Goal: Transaction & Acquisition: Book appointment/travel/reservation

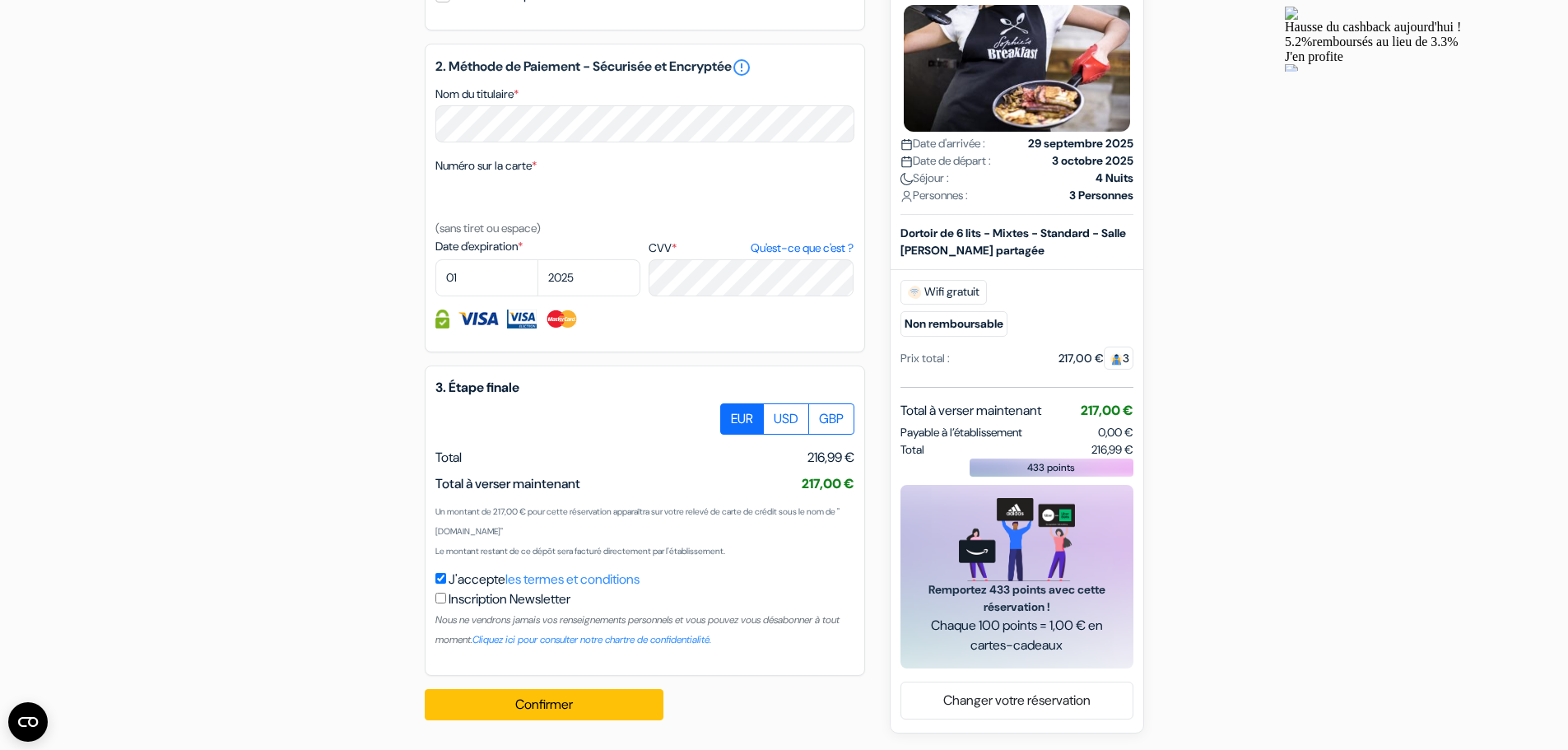
scroll to position [783, 0]
click at [780, 431] on label "USD" at bounding box center [786, 419] width 46 height 32
click at [732, 414] on input "USD" at bounding box center [726, 408] width 11 height 11
radio input "true"
click at [816, 430] on label "GBP" at bounding box center [831, 419] width 46 height 32
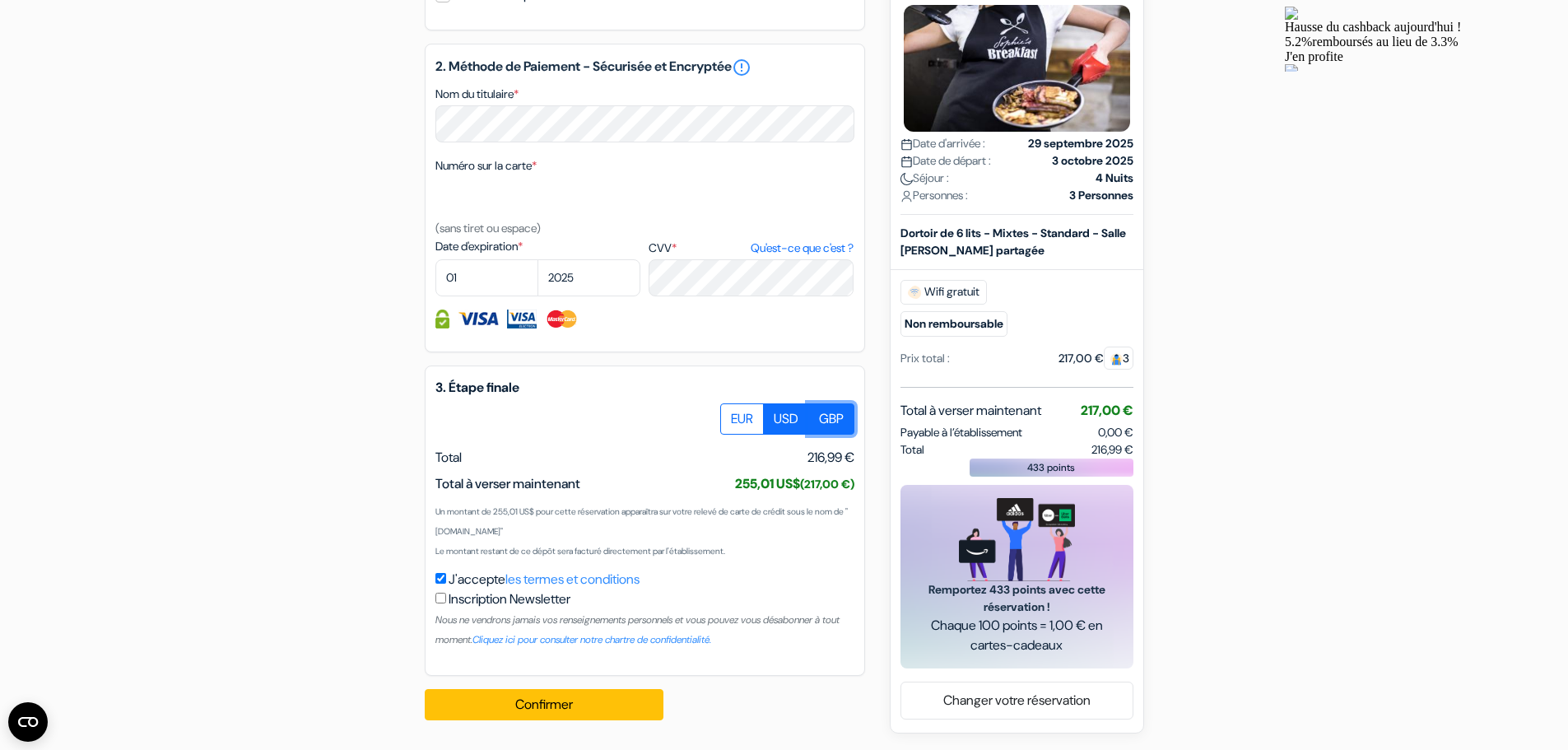
click at [732, 414] on input "GBP" at bounding box center [726, 408] width 11 height 11
radio input "true"
click at [748, 425] on label "EUR" at bounding box center [742, 419] width 43 height 32
click at [732, 414] on input "EUR" at bounding box center [726, 408] width 11 height 11
radio input "true"
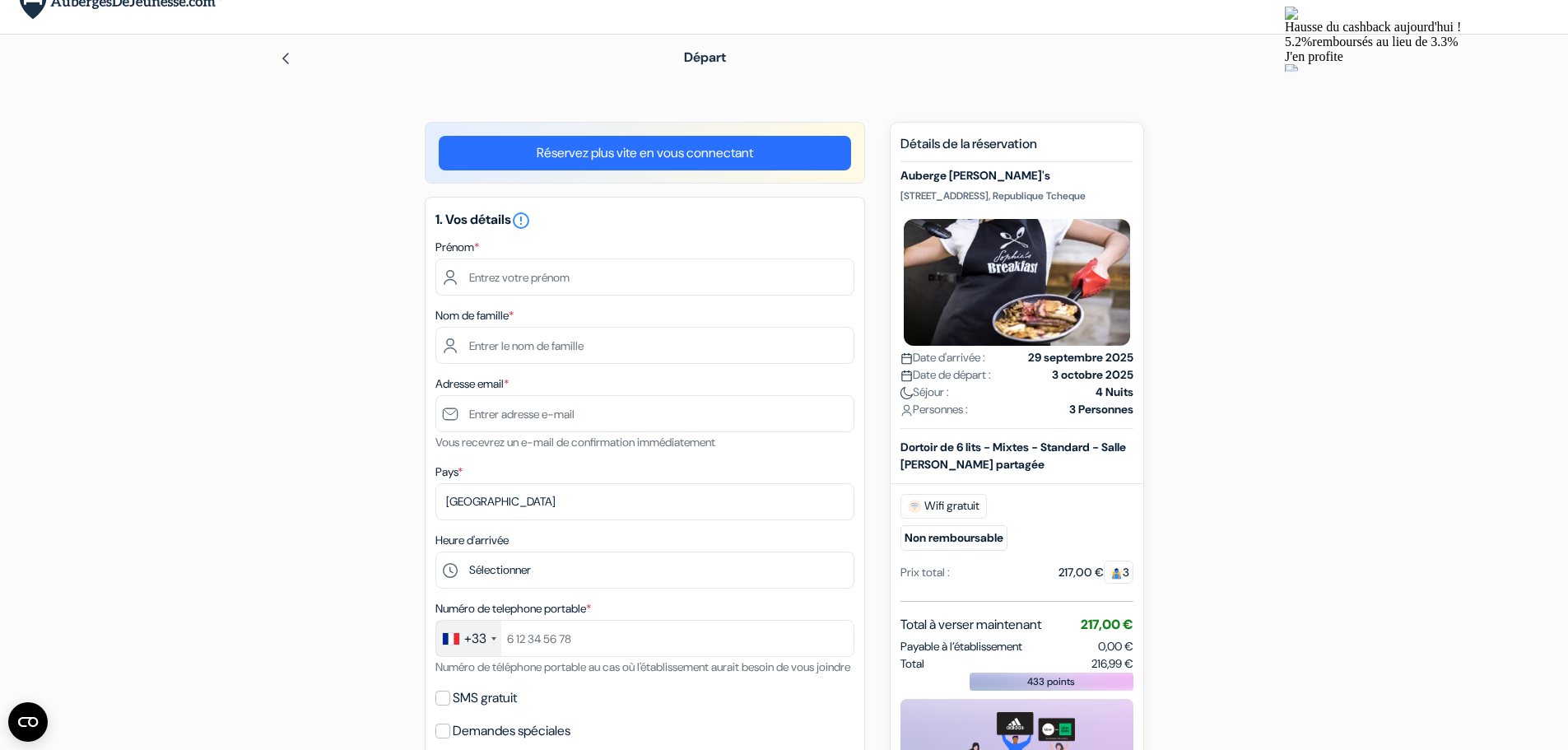
scroll to position [0, 0]
